Goal: Task Accomplishment & Management: Complete application form

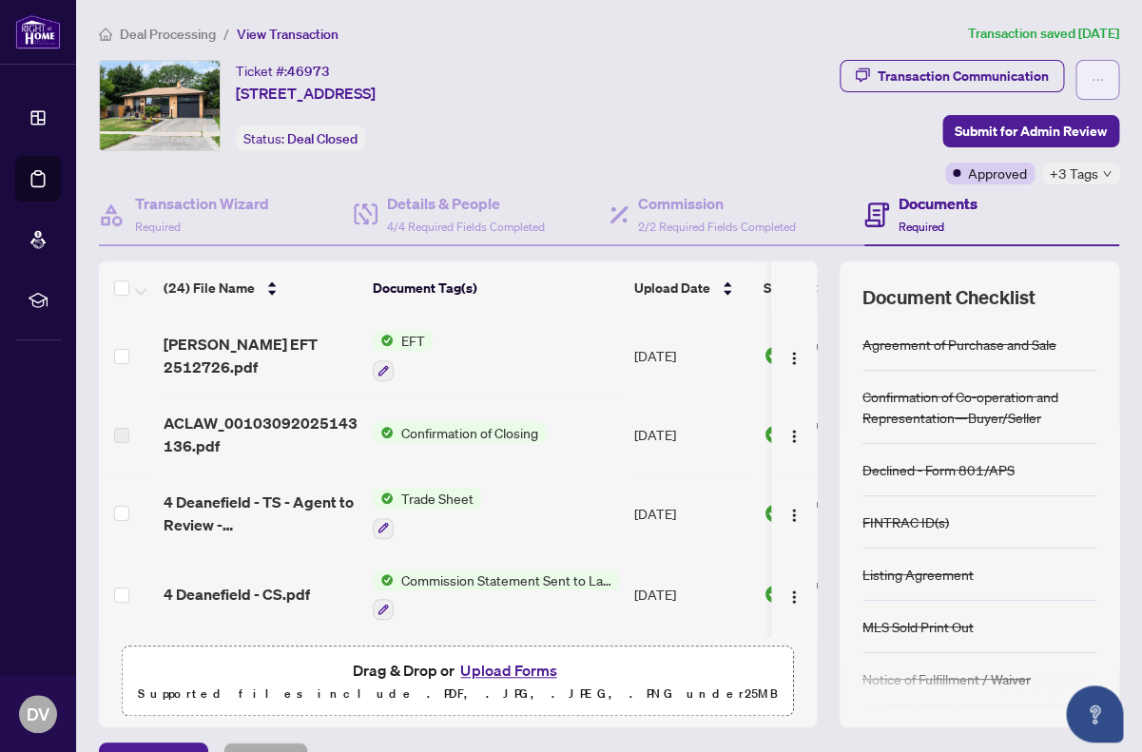
click at [1100, 80] on icon "ellipsis" at bounding box center [1097, 79] width 13 height 13
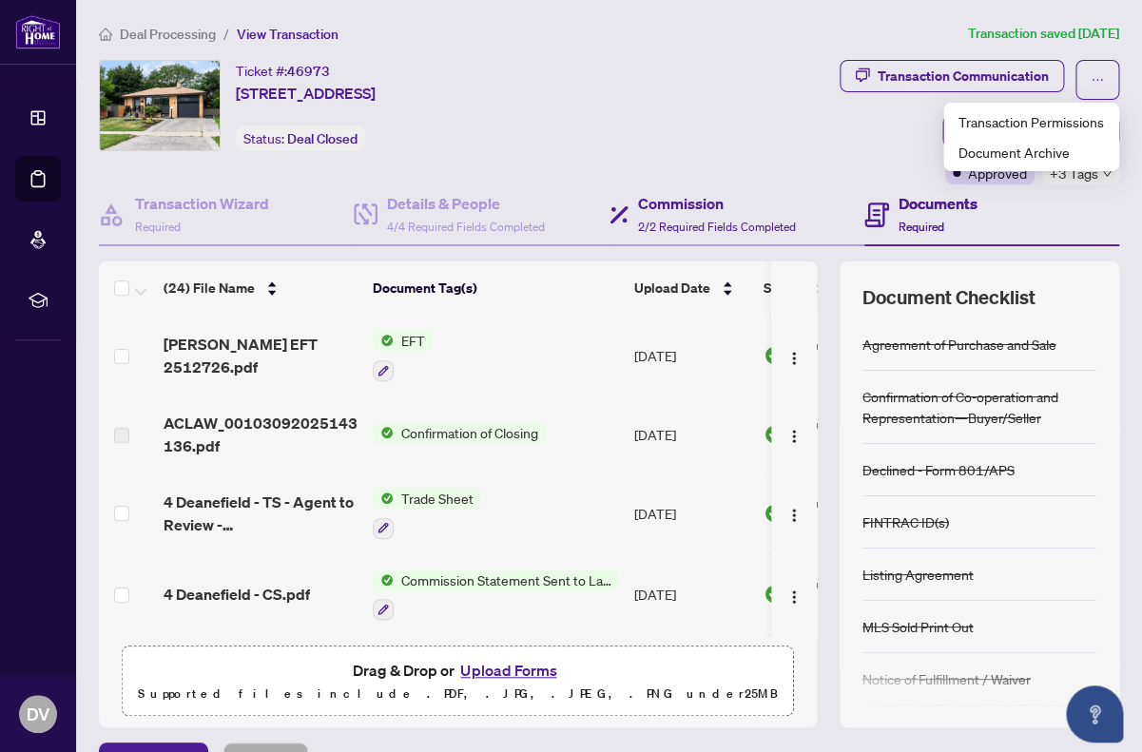
click at [743, 186] on div "Commission 2/2 Required Fields Completed" at bounding box center [737, 215] width 255 height 62
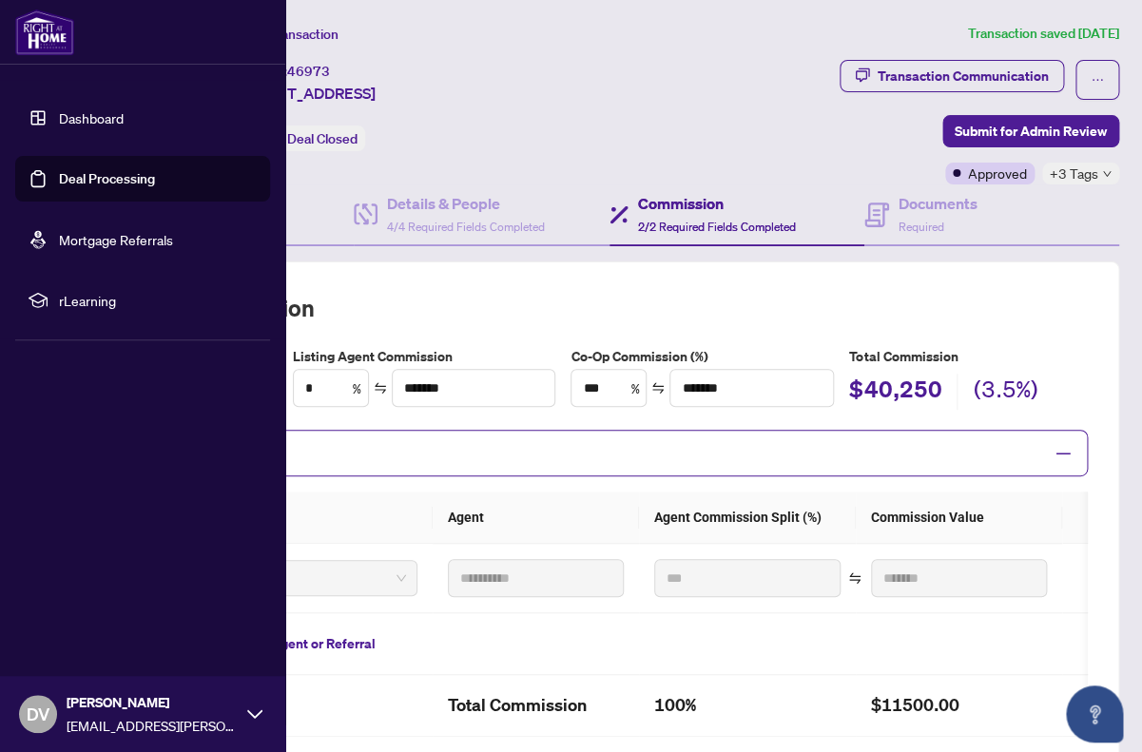
click at [112, 180] on link "Deal Processing" at bounding box center [107, 178] width 96 height 17
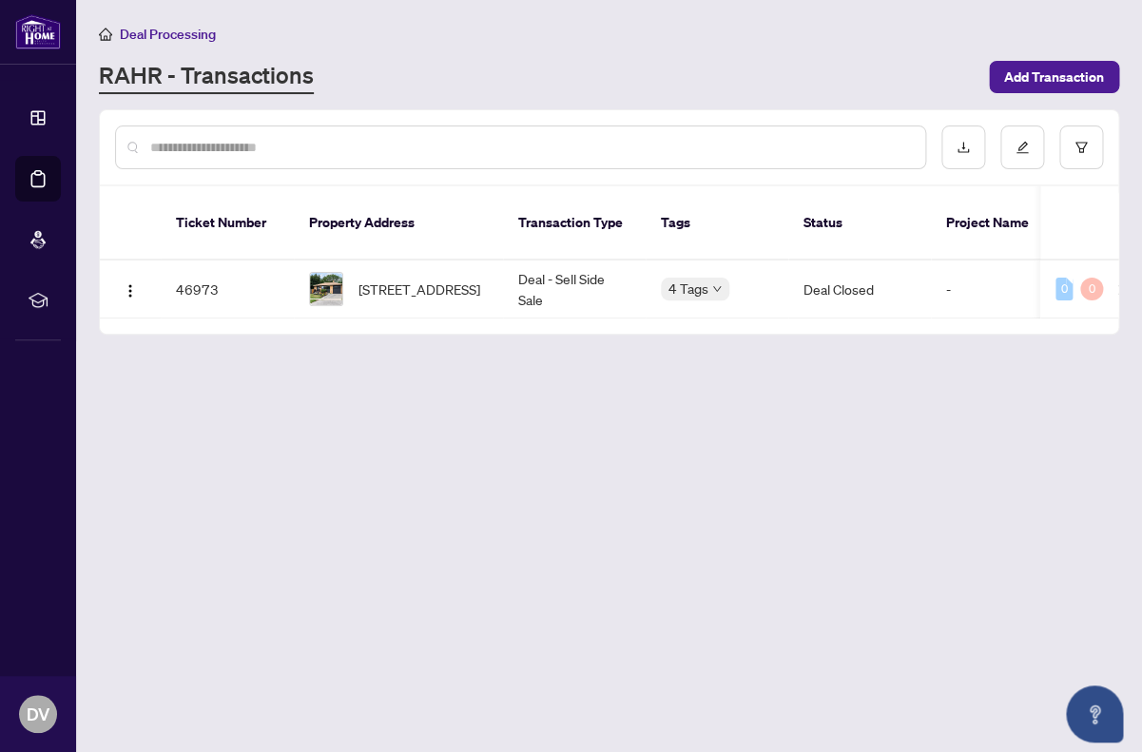
click at [578, 121] on div at bounding box center [609, 147] width 1018 height 74
click at [544, 135] on div at bounding box center [520, 148] width 811 height 44
click at [516, 143] on input "text" at bounding box center [530, 147] width 760 height 21
click at [1054, 71] on span "Add Transaction" at bounding box center [1054, 77] width 100 height 30
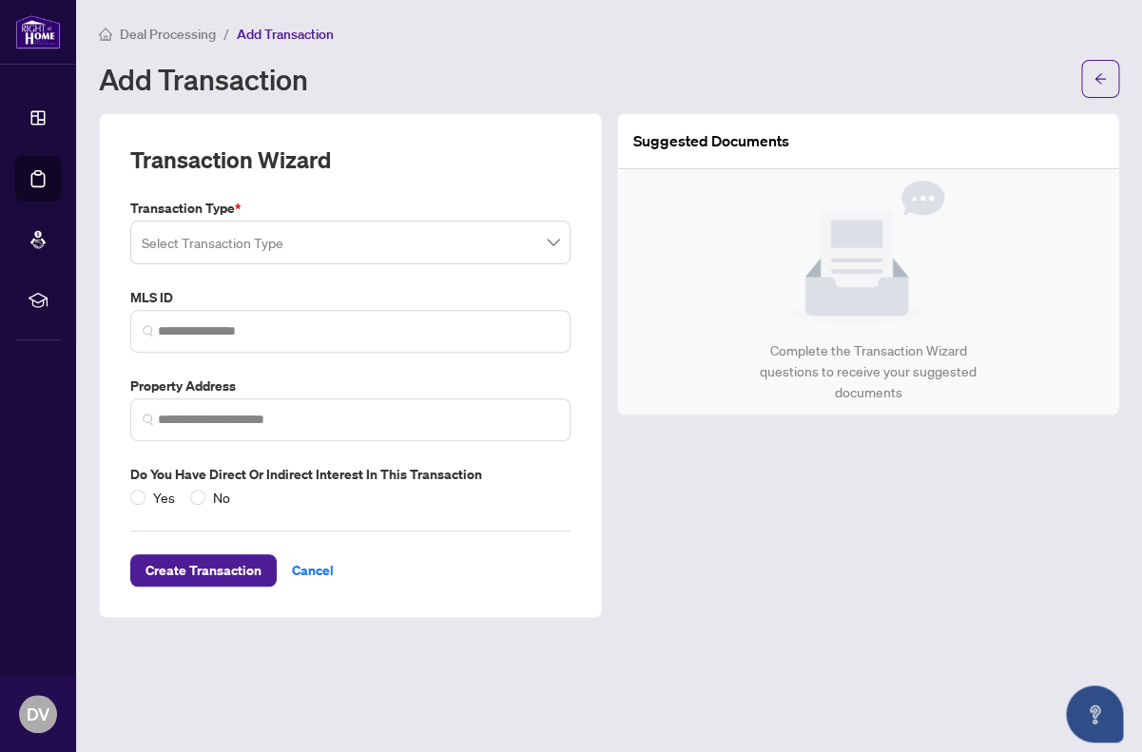
click at [343, 246] on input "search" at bounding box center [342, 245] width 400 height 42
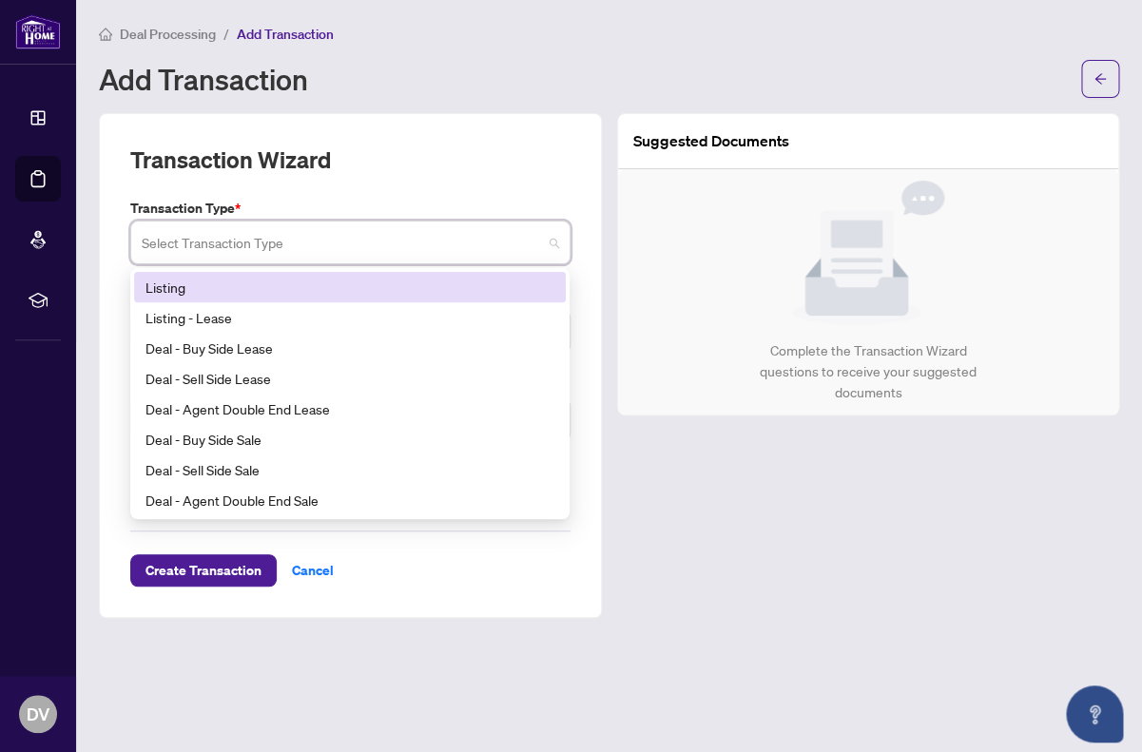
click at [332, 290] on div "Listing" at bounding box center [349, 287] width 409 height 21
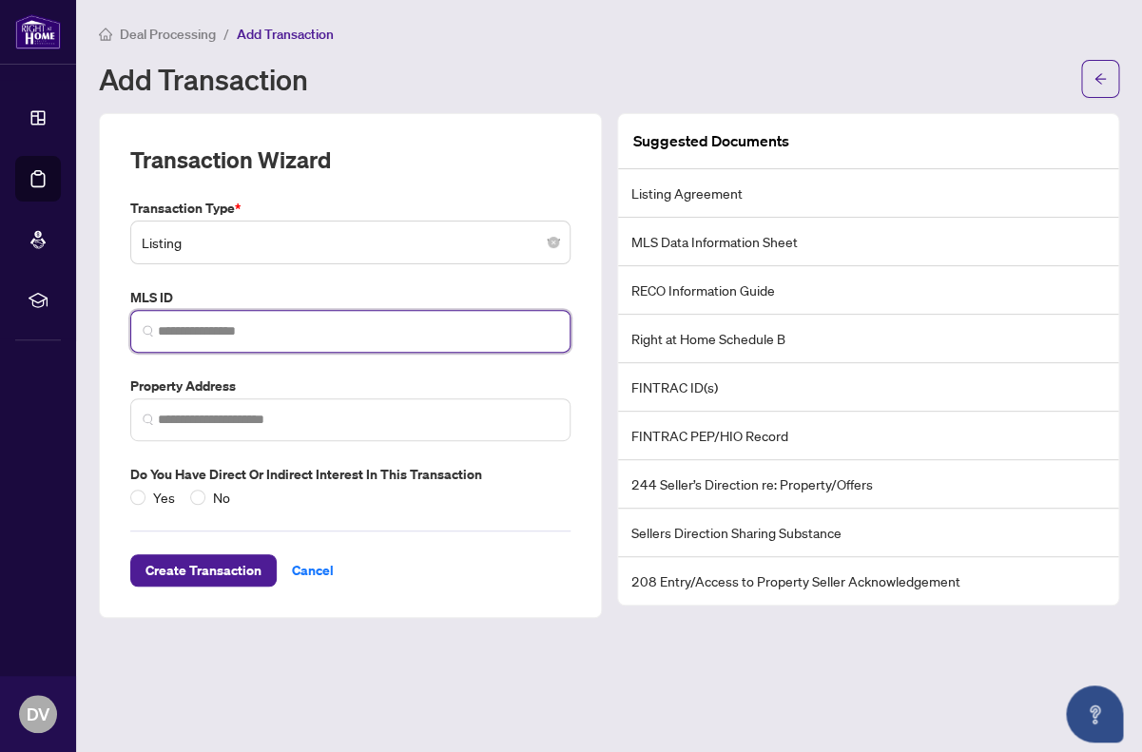
click at [436, 330] on input "search" at bounding box center [358, 331] width 400 height 20
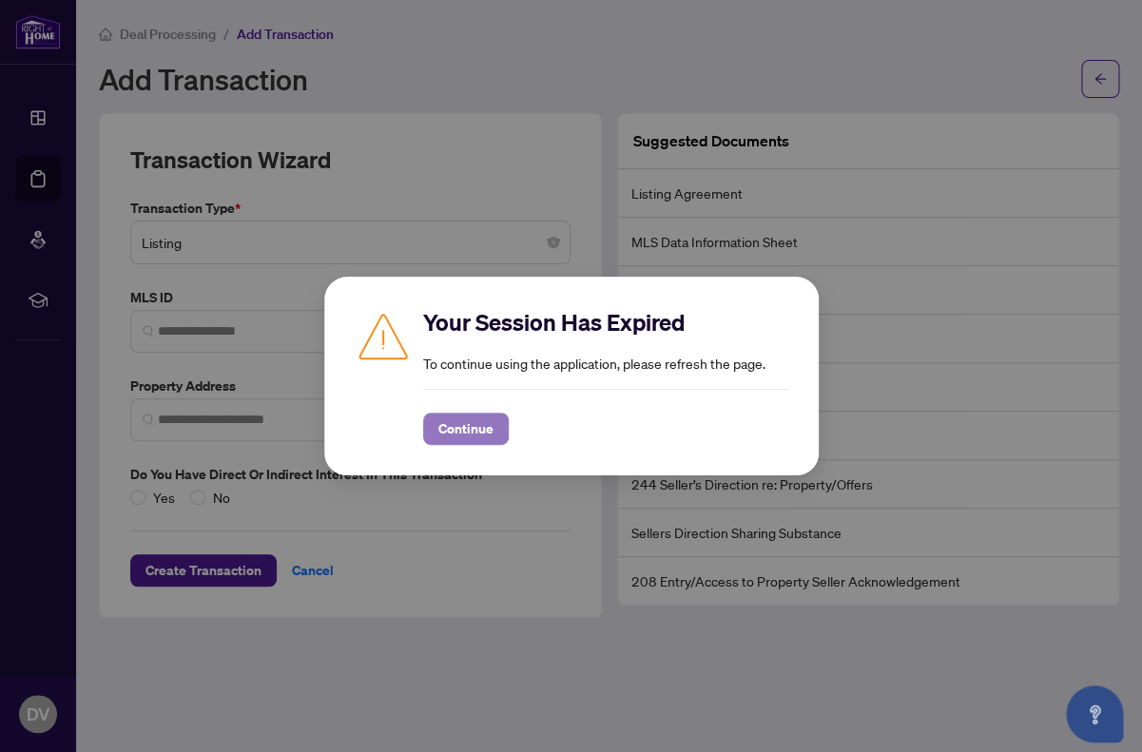
click at [480, 425] on span "Continue" at bounding box center [465, 429] width 55 height 30
click at [488, 417] on span "Continue" at bounding box center [465, 429] width 55 height 30
click at [489, 430] on span "Continue" at bounding box center [465, 429] width 55 height 30
click at [453, 436] on span "Continue" at bounding box center [465, 429] width 55 height 30
click at [448, 450] on div "Your Session Has Expired To continue using the application, please refresh the …" at bounding box center [571, 376] width 494 height 199
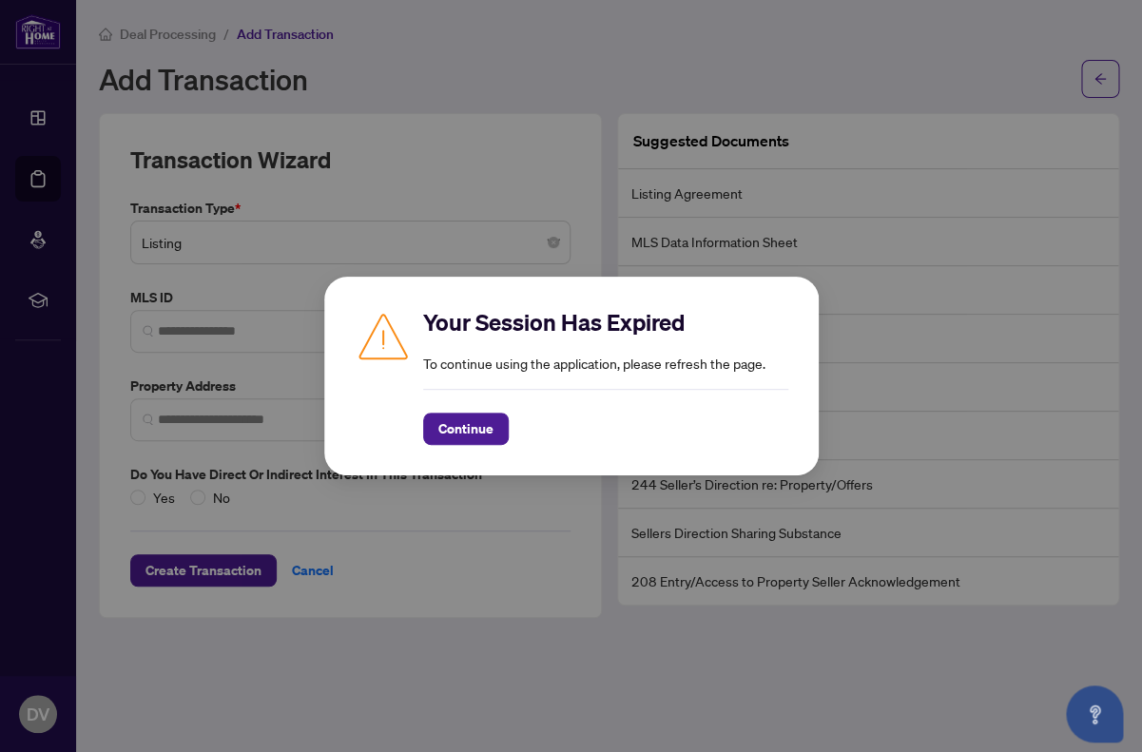
click at [176, 588] on div "Your Session Has Expired To continue using the application, please refresh the …" at bounding box center [571, 376] width 1142 height 752
click at [633, 387] on div "Your Session Has Expired To continue using the application, please refresh the …" at bounding box center [605, 376] width 365 height 138
click at [480, 422] on span "Continue" at bounding box center [465, 429] width 55 height 30
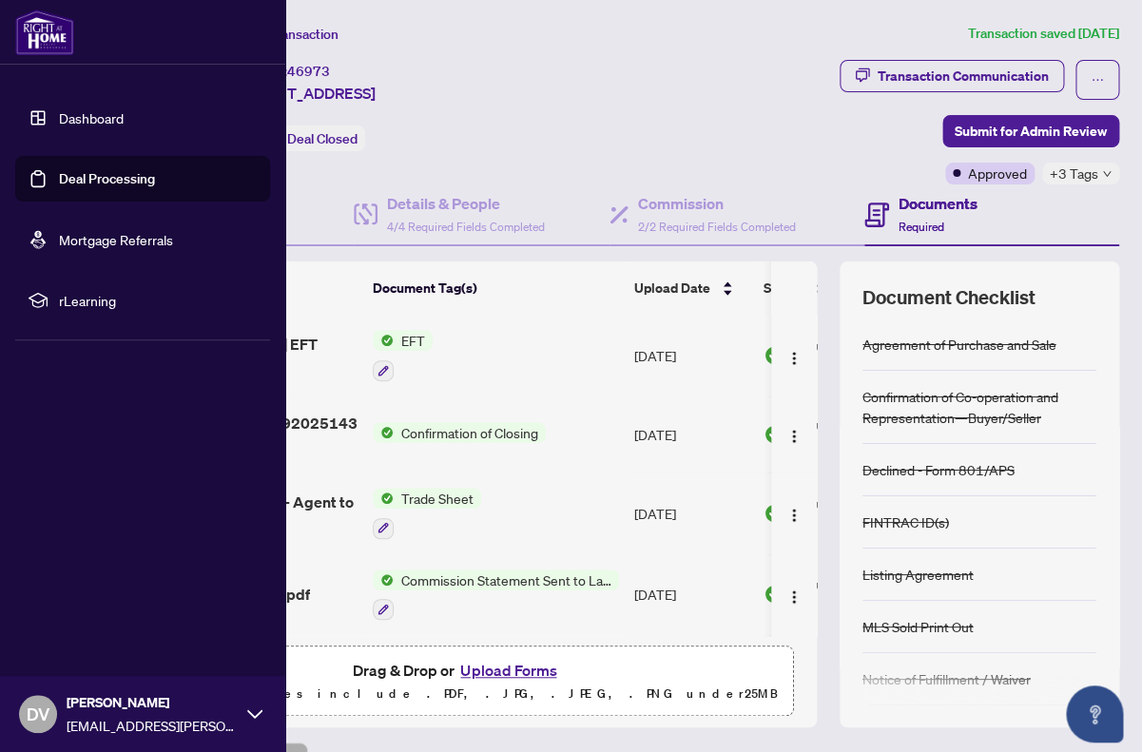
click at [119, 187] on link "Deal Processing" at bounding box center [107, 178] width 96 height 17
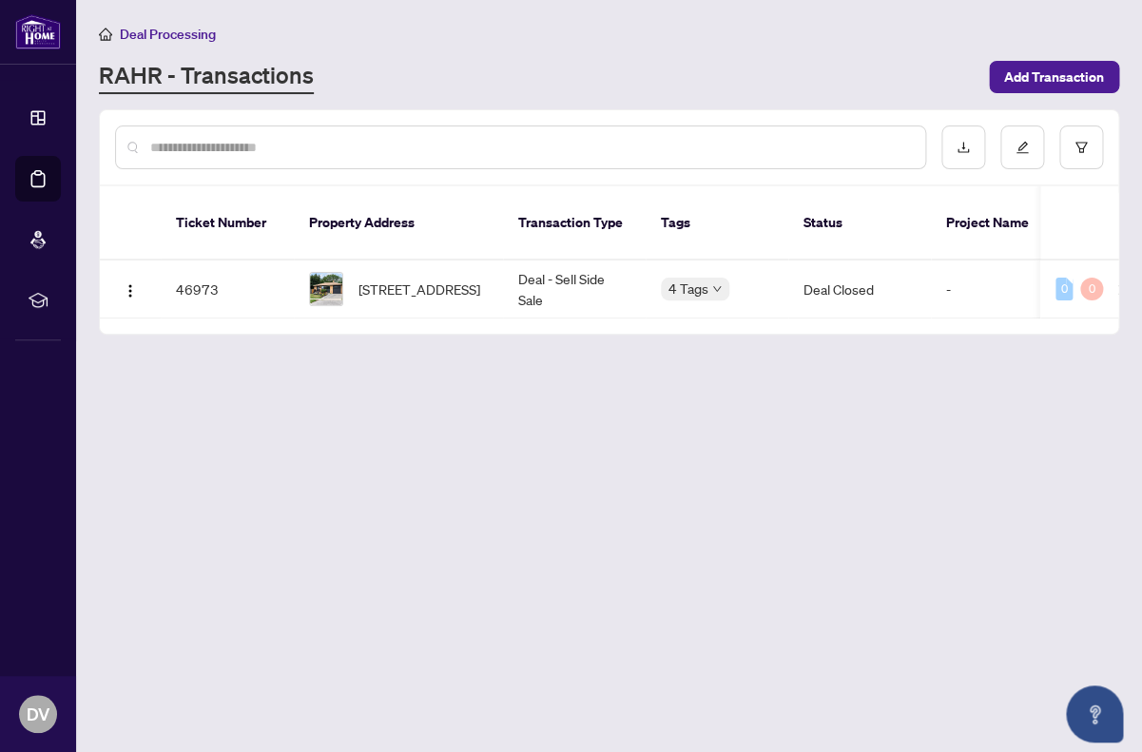
click at [503, 146] on input "text" at bounding box center [530, 147] width 760 height 21
click at [1008, 85] on span "Add Transaction" at bounding box center [1054, 77] width 100 height 30
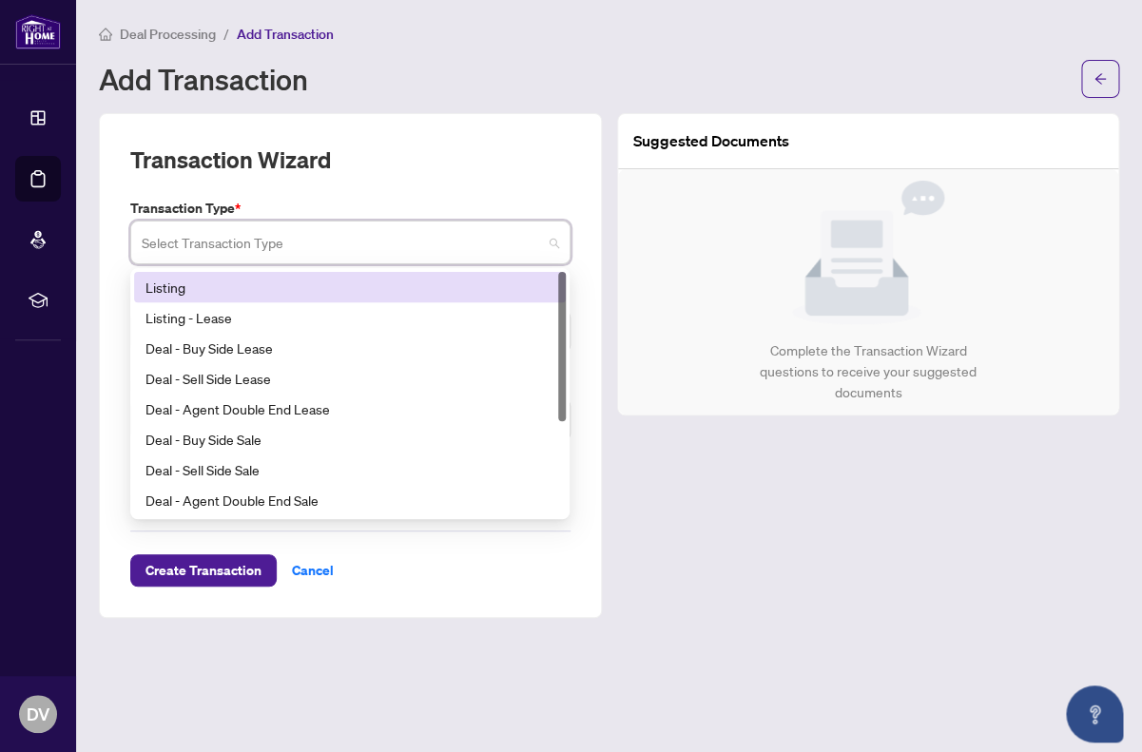
click at [347, 248] on input "search" at bounding box center [342, 245] width 400 height 42
click at [314, 290] on div "Listing" at bounding box center [349, 287] width 409 height 21
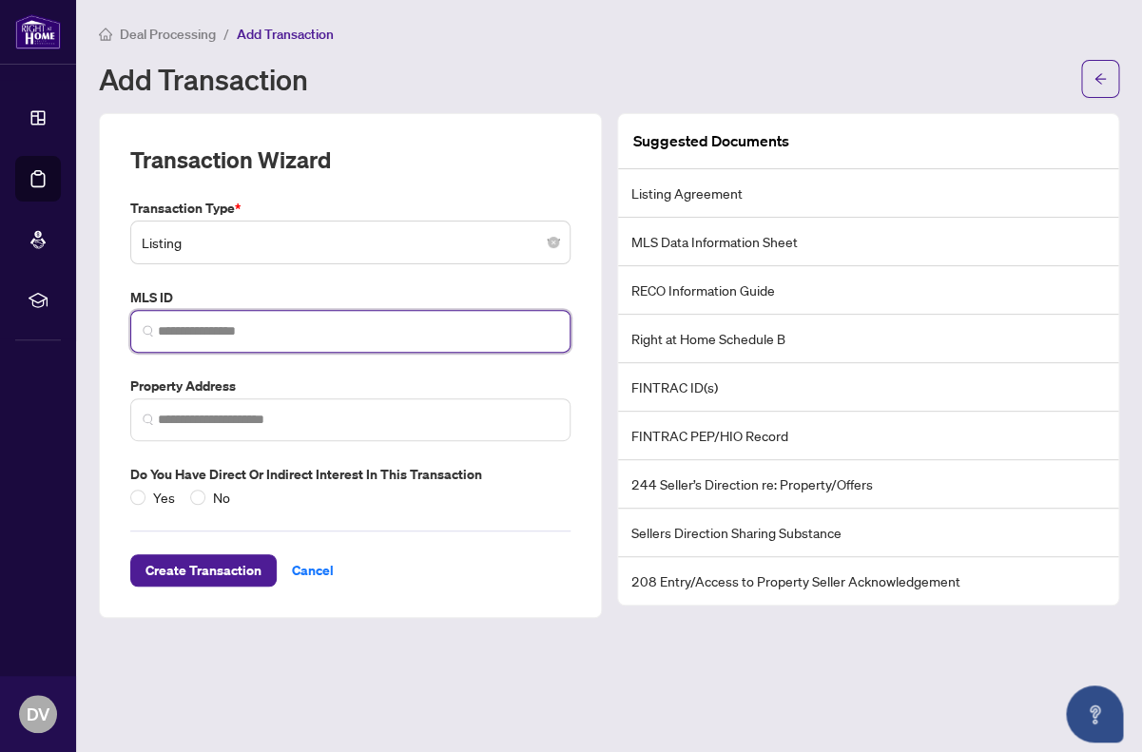
click at [242, 331] on input "search" at bounding box center [358, 331] width 400 height 20
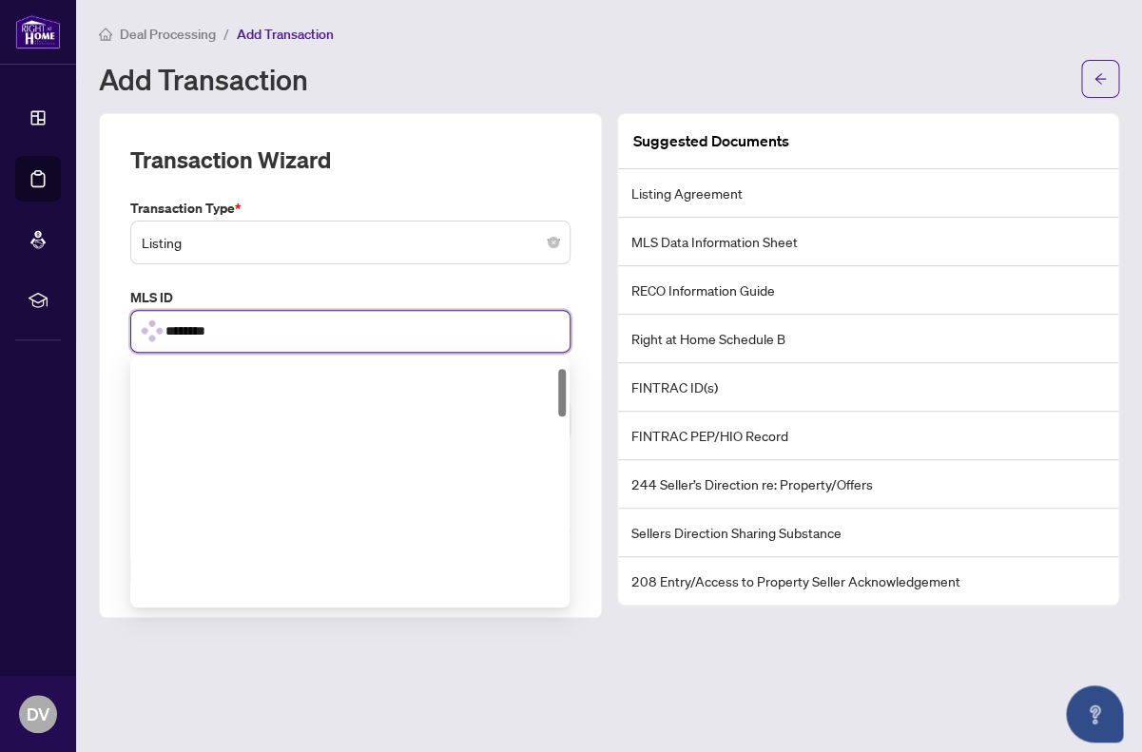
scroll to position [44, 0]
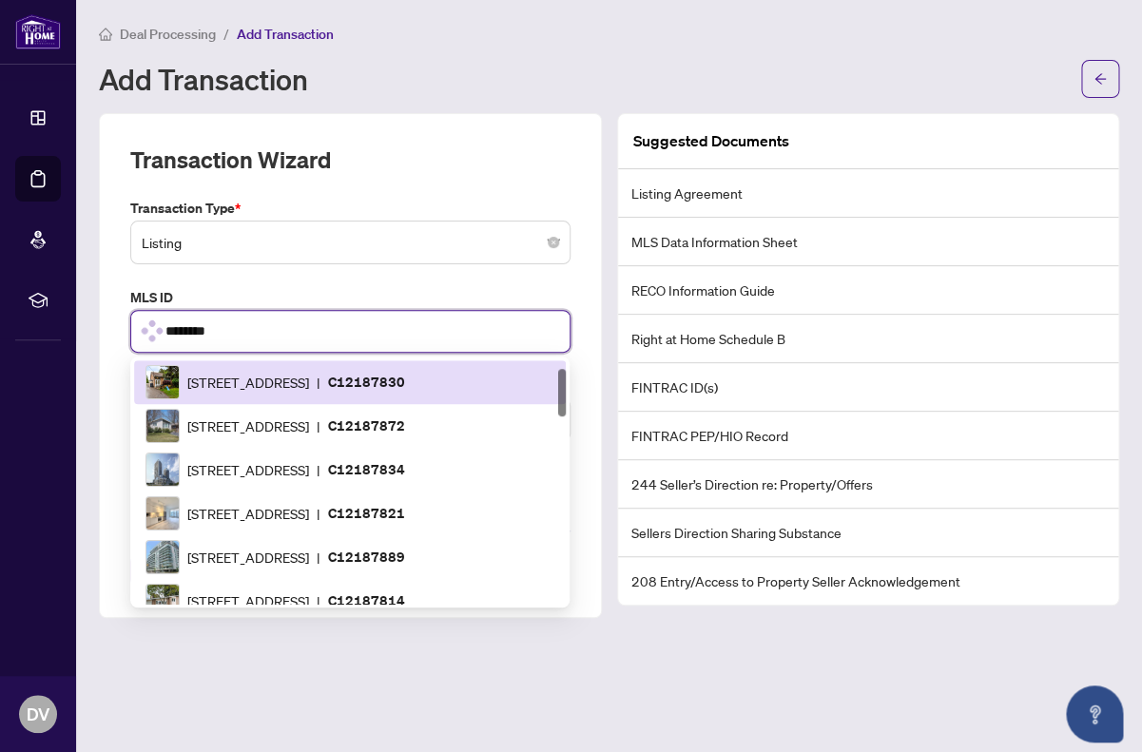
type input "*********"
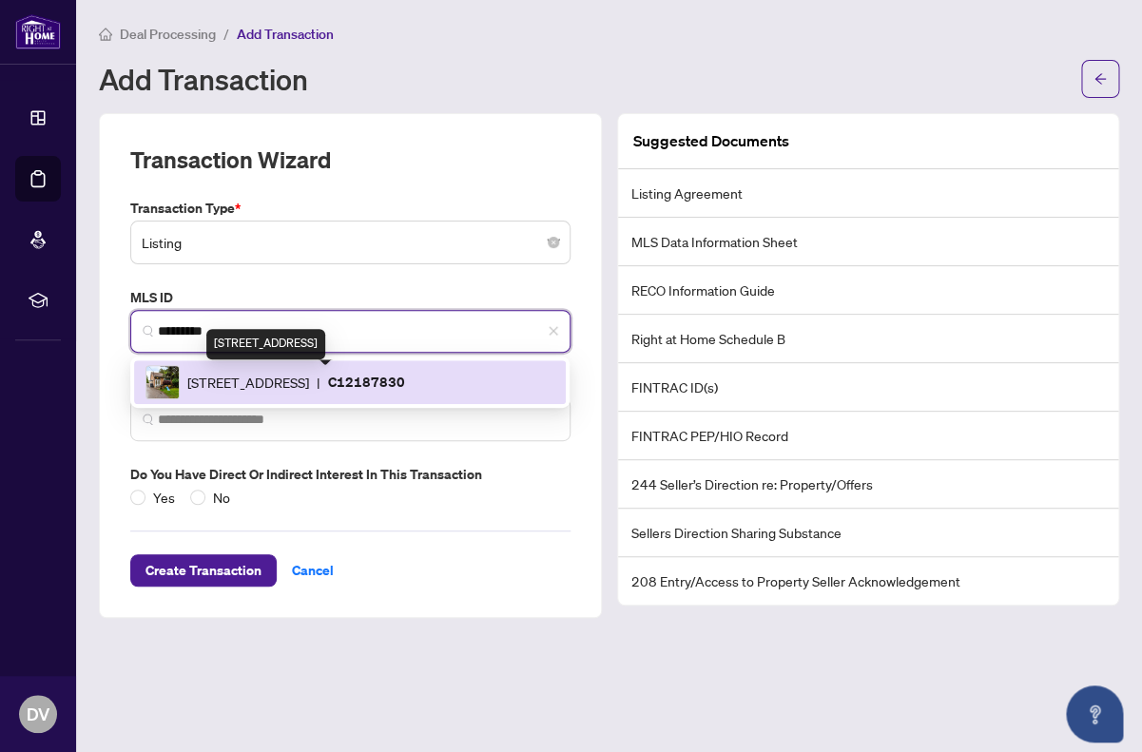
click at [252, 387] on span "12 Murellen Cres, Toronto, Ontario M4A 2K5, Canada" at bounding box center [248, 382] width 122 height 21
type input "**********"
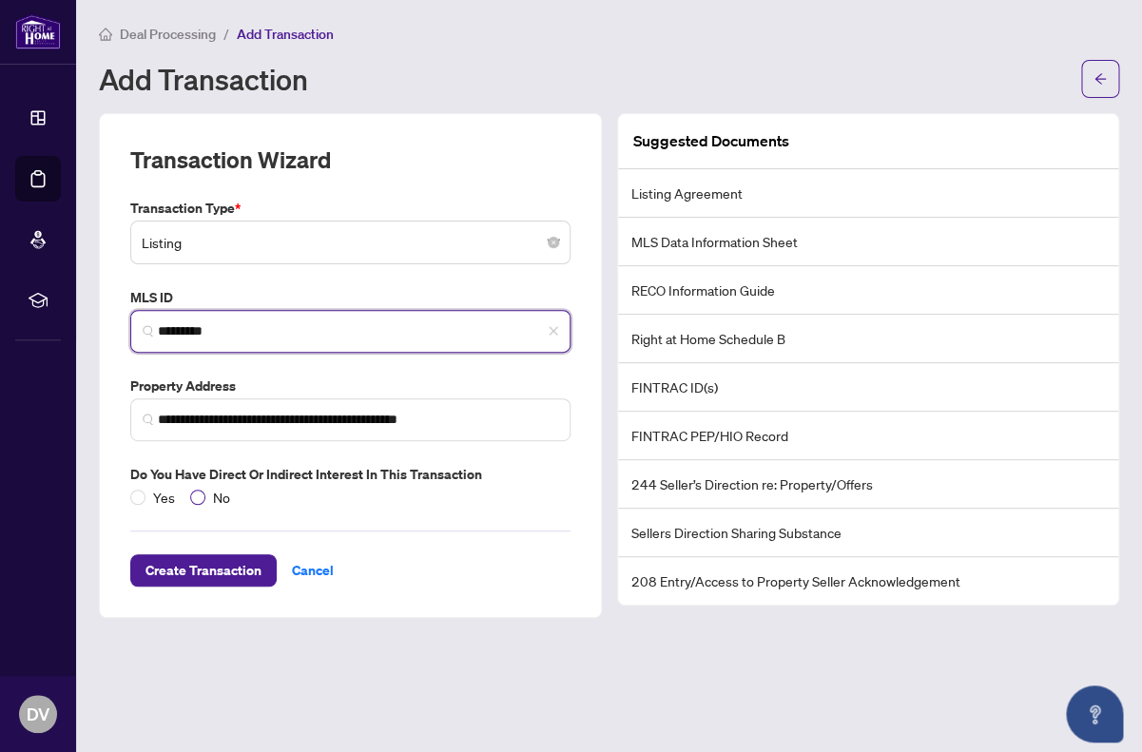
type input "*********"
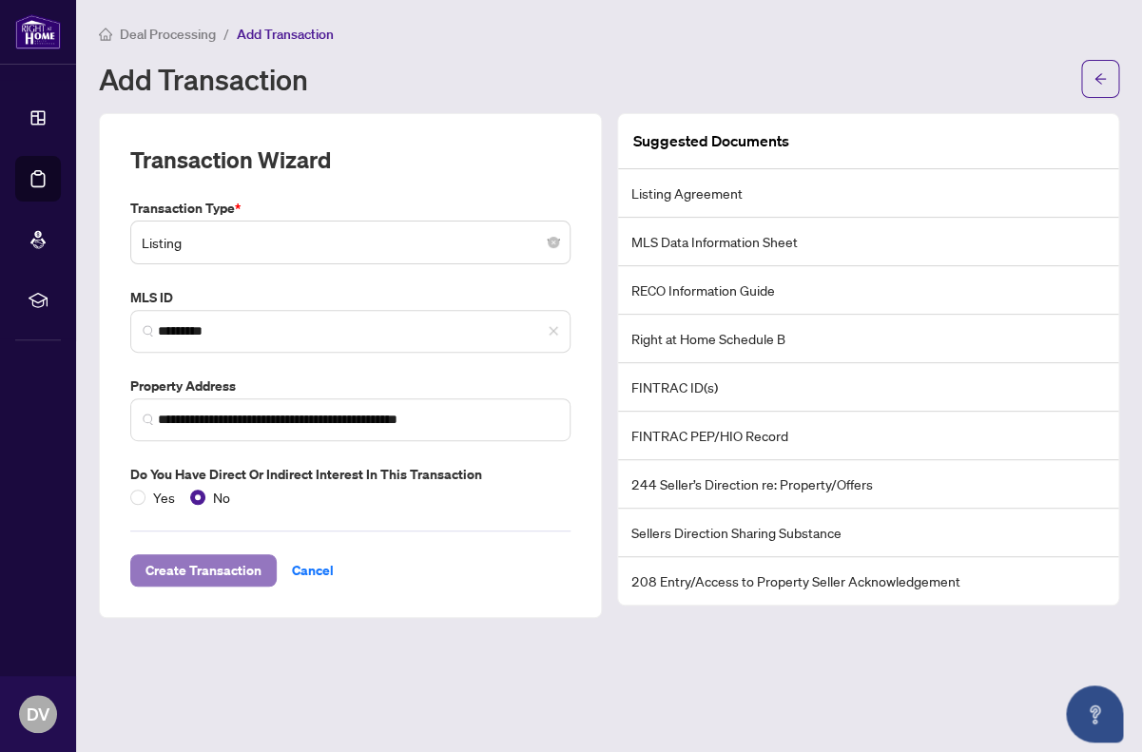
click at [230, 574] on span "Create Transaction" at bounding box center [203, 570] width 116 height 30
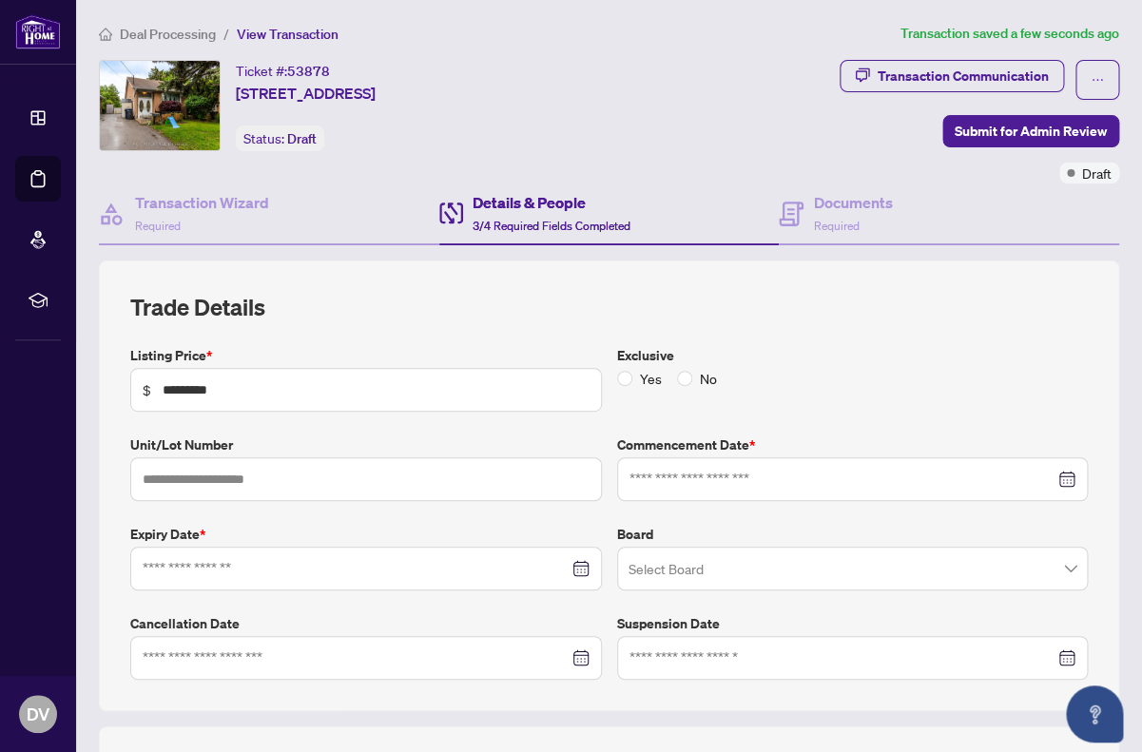
type input "**********"
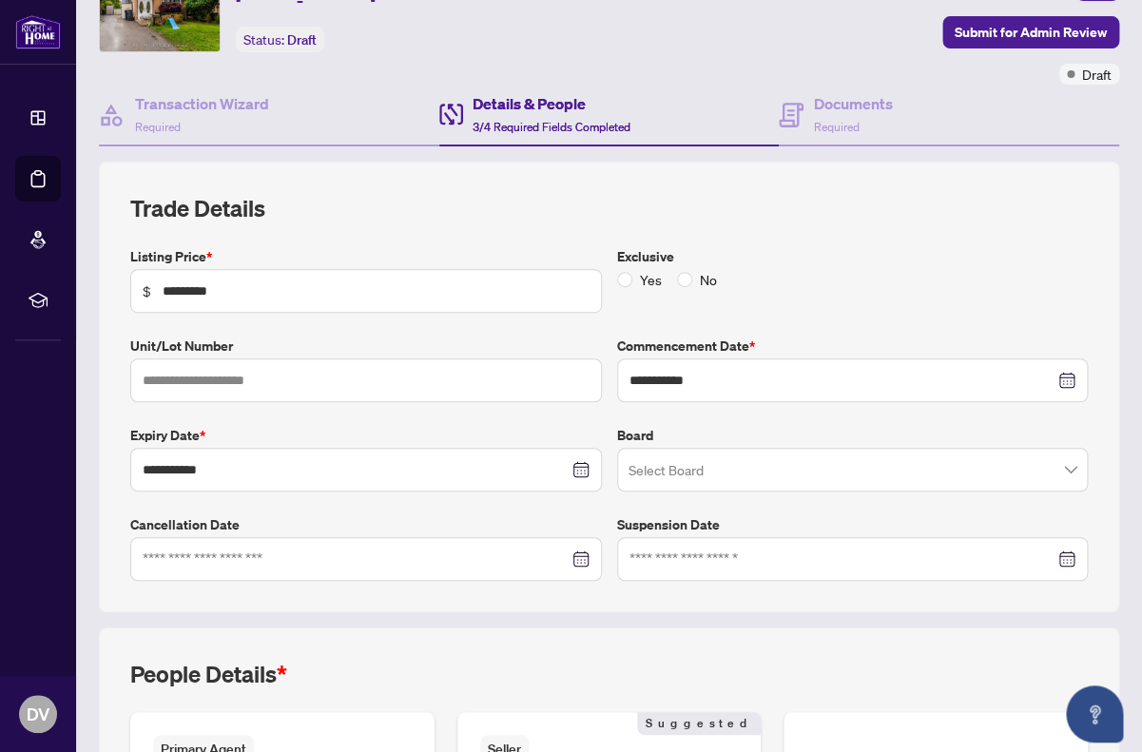
scroll to position [110, 0]
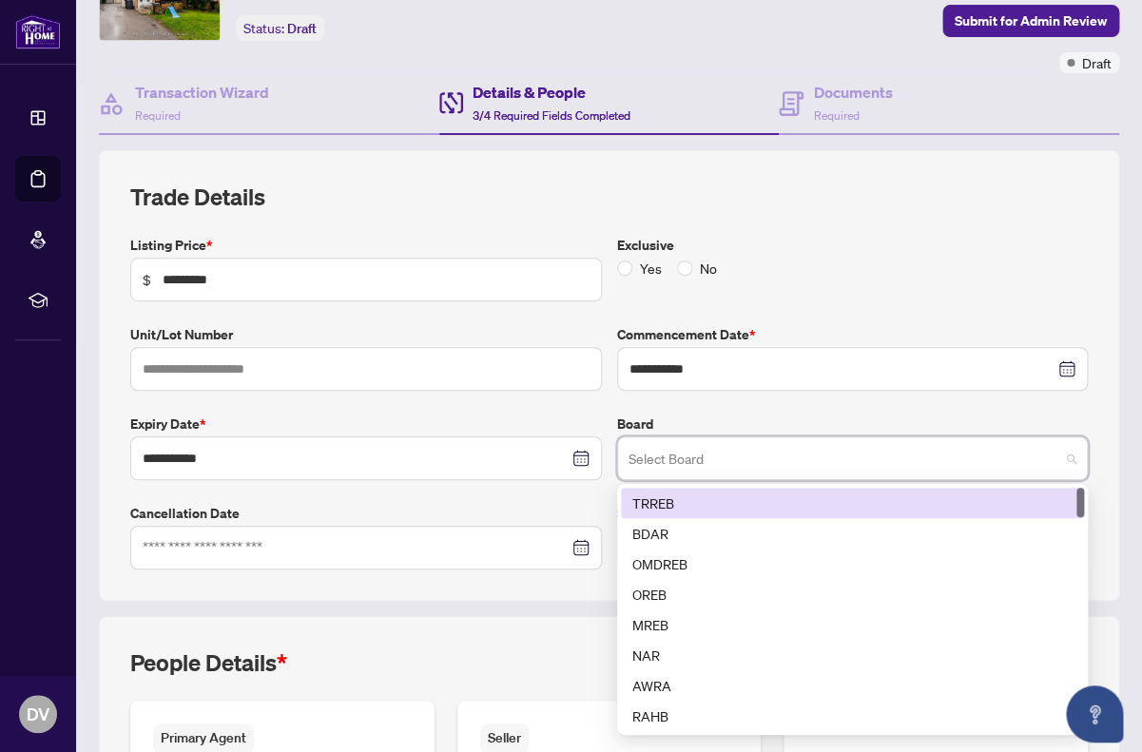
click at [731, 463] on input "search" at bounding box center [845, 461] width 432 height 42
click at [826, 498] on div "TRREB" at bounding box center [852, 503] width 440 height 21
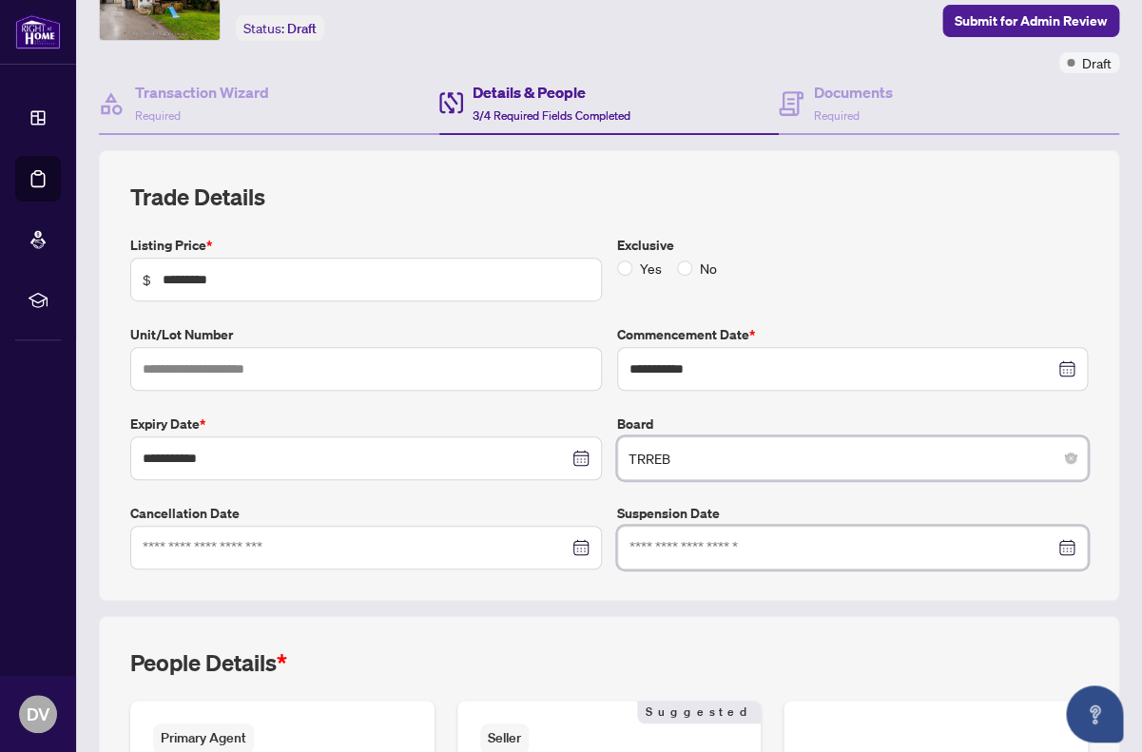
click at [827, 553] on input at bounding box center [842, 547] width 426 height 21
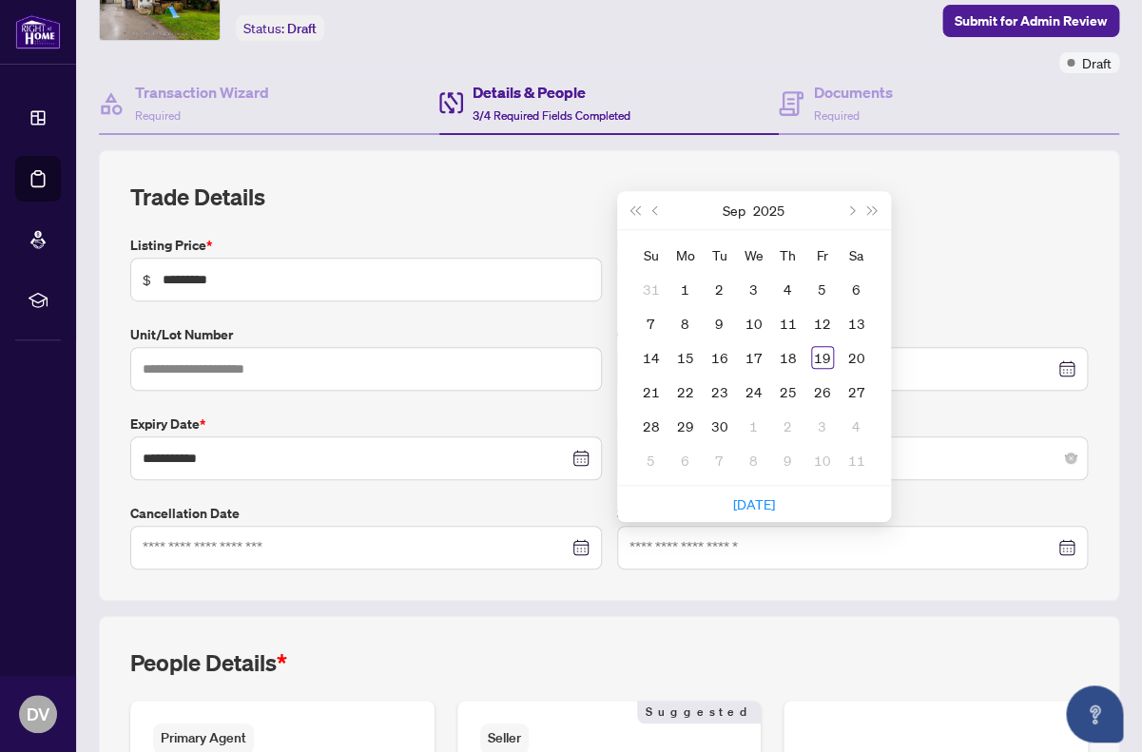
click at [934, 488] on div "**********" at bounding box center [609, 402] width 973 height 335
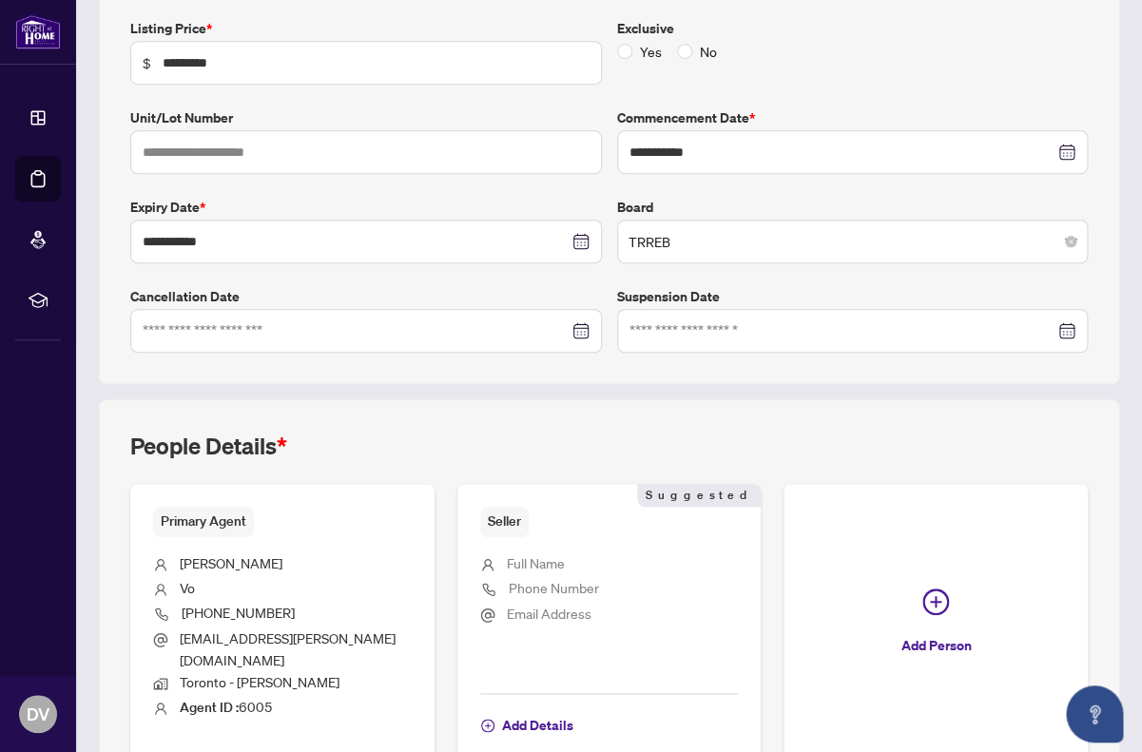
scroll to position [420, 0]
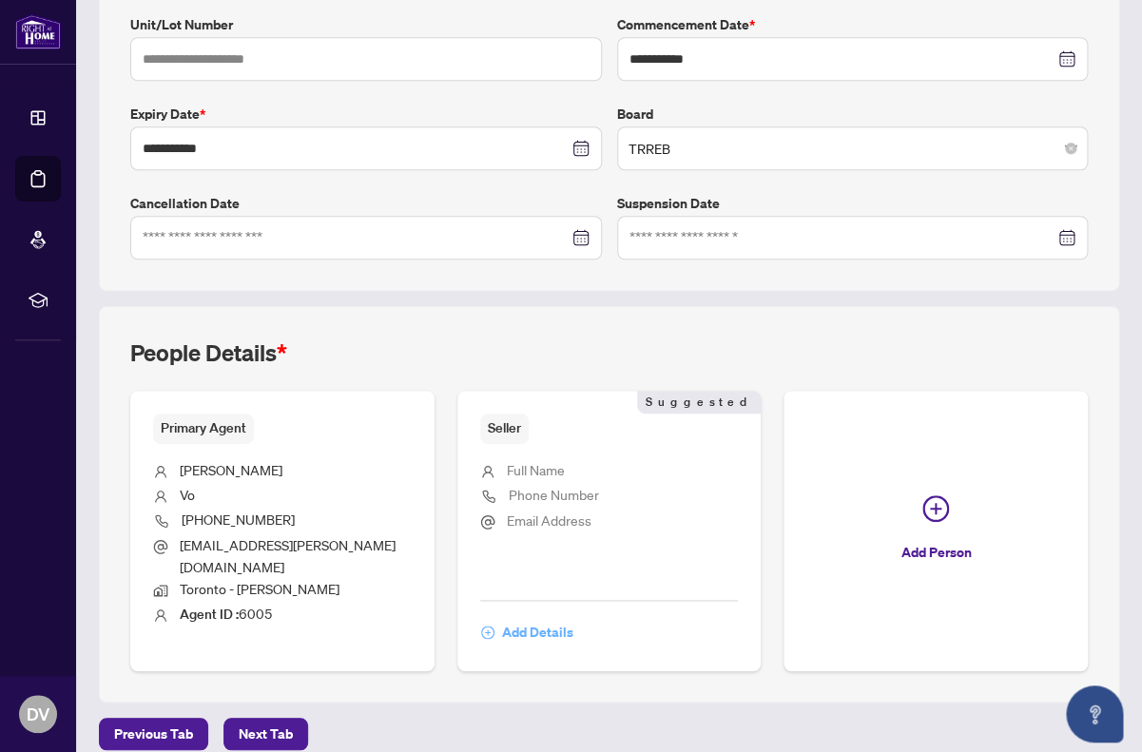
click at [542, 617] on span "Add Details" at bounding box center [537, 632] width 71 height 30
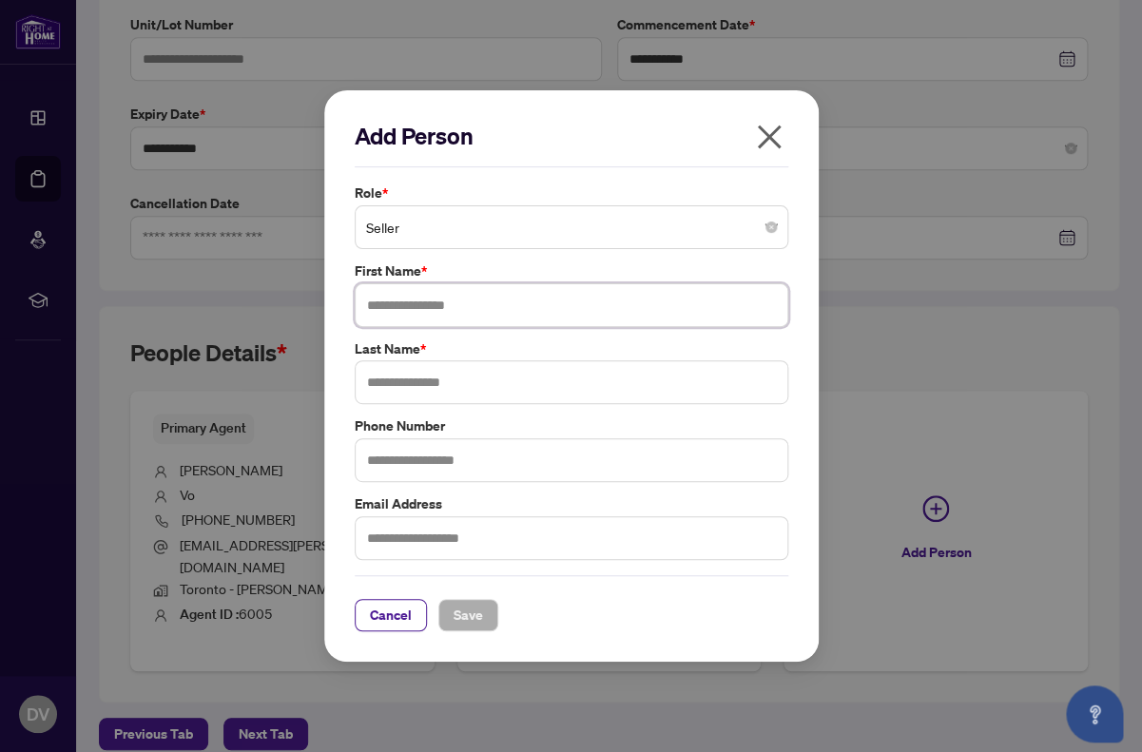
click at [510, 302] on input "text" at bounding box center [572, 305] width 434 height 44
type input "*******"
click at [479, 385] on input "text" at bounding box center [572, 382] width 434 height 44
type input "**********"
click at [467, 454] on input "text" at bounding box center [572, 460] width 434 height 44
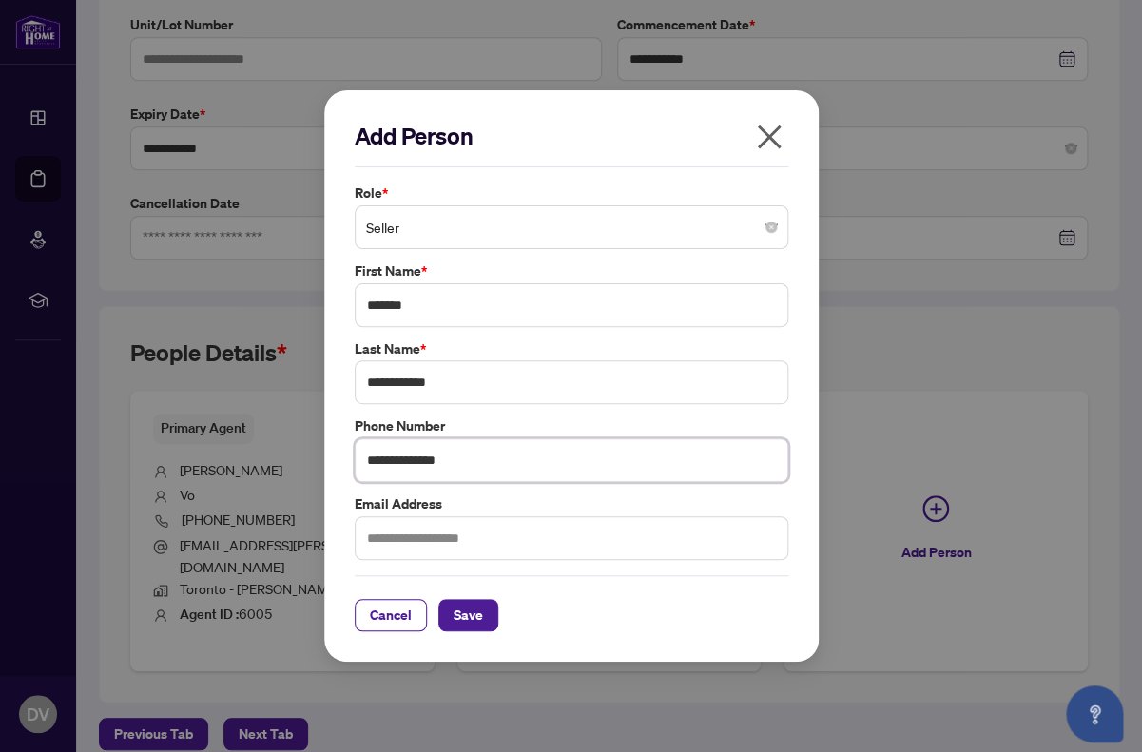
type input "**********"
click at [452, 529] on input "text" at bounding box center [572, 538] width 434 height 44
type input "**********"
click at [469, 614] on span "Save" at bounding box center [468, 615] width 29 height 30
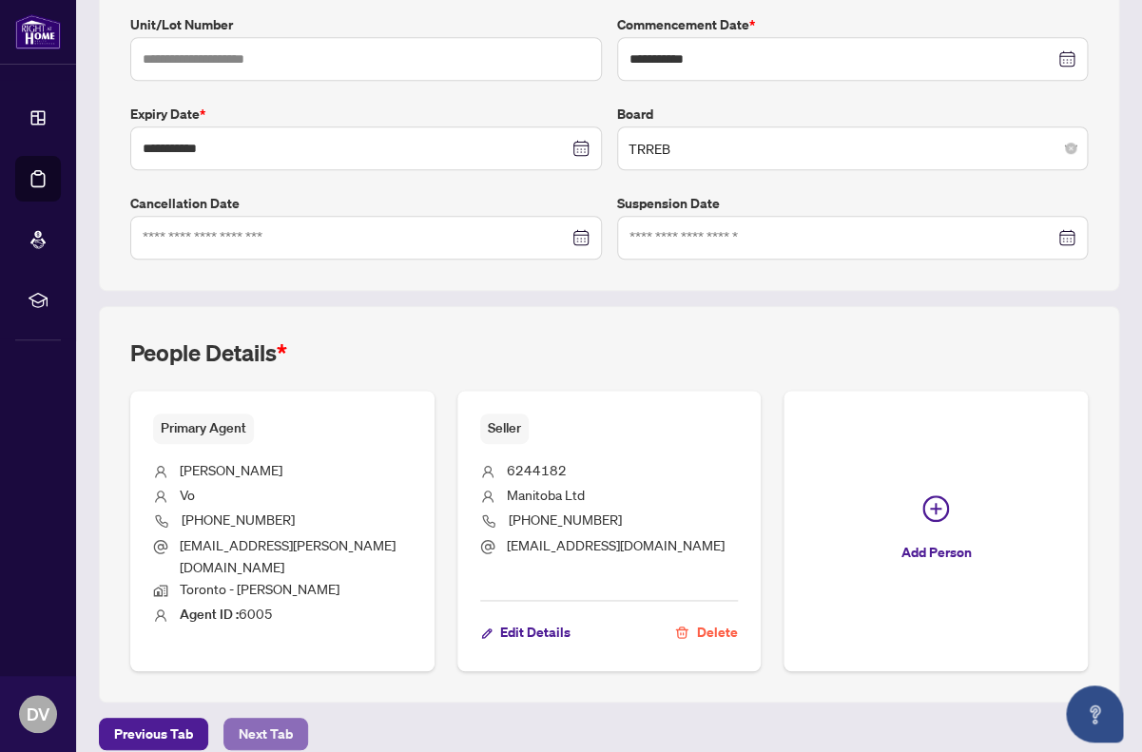
click at [271, 719] on span "Next Tab" at bounding box center [266, 734] width 54 height 30
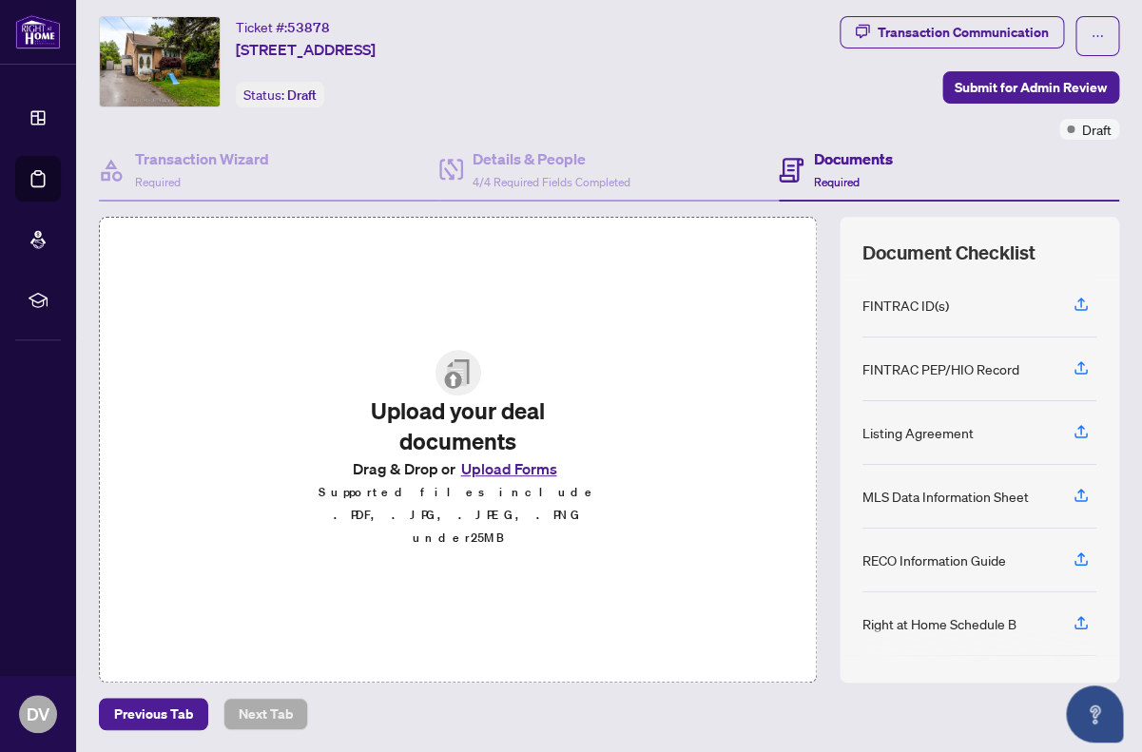
click at [926, 306] on div "FINTRAC ID(s)" at bounding box center [905, 305] width 87 height 21
